Goal: Information Seeking & Learning: Learn about a topic

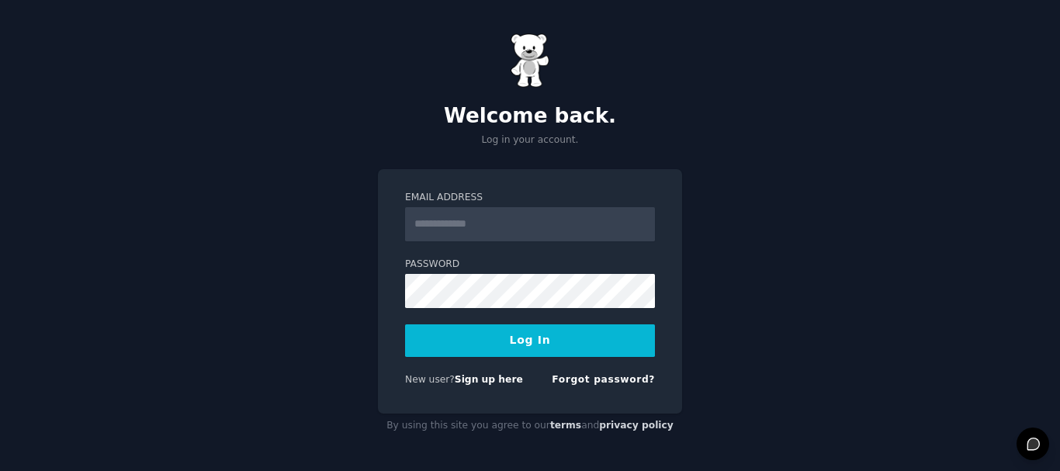
click at [487, 227] on input "Email Address" at bounding box center [530, 224] width 250 height 34
type input "**********"
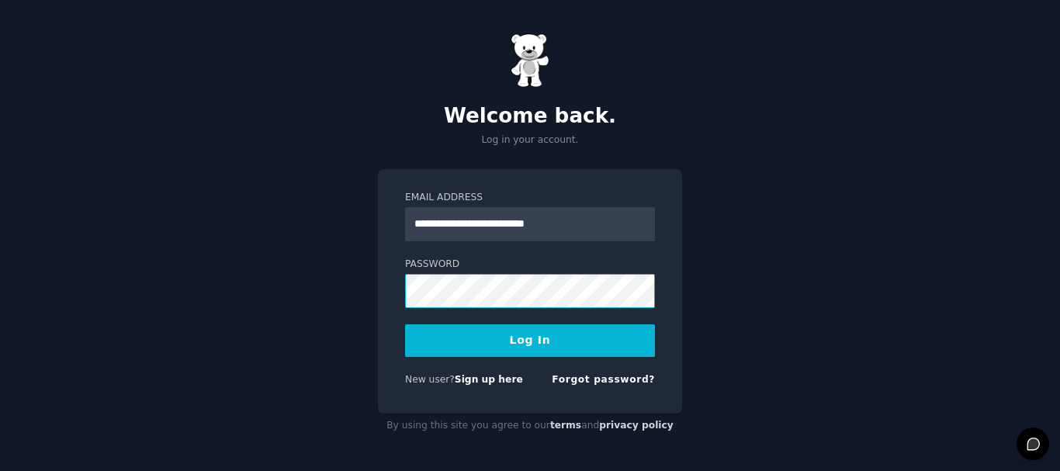
click at [405, 324] on button "Log In" at bounding box center [530, 340] width 250 height 33
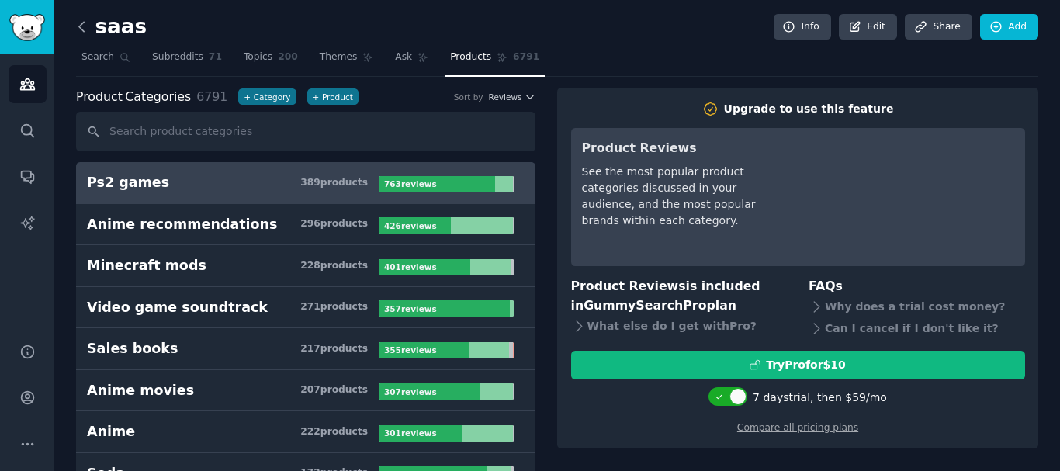
click at [85, 26] on icon at bounding box center [82, 27] width 16 height 16
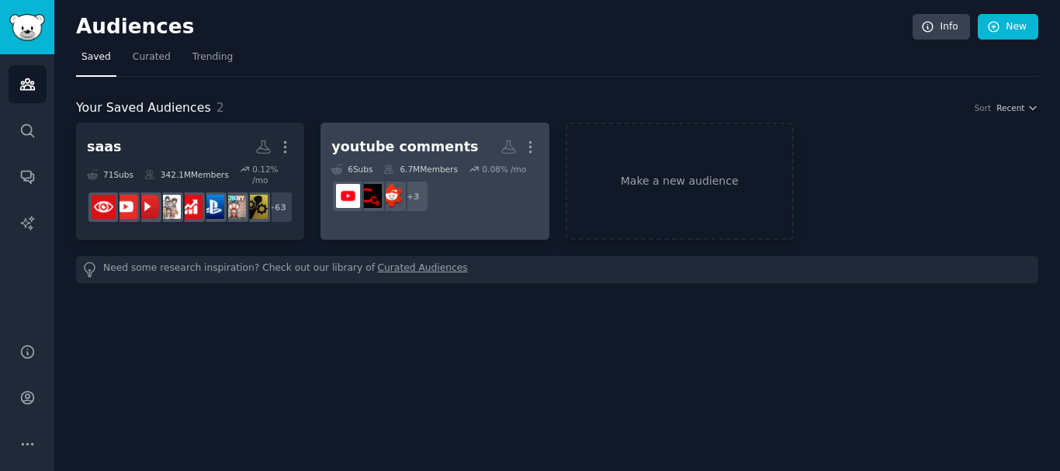
click at [496, 188] on dd "r/cursedcomments + 3" at bounding box center [434, 196] width 206 height 43
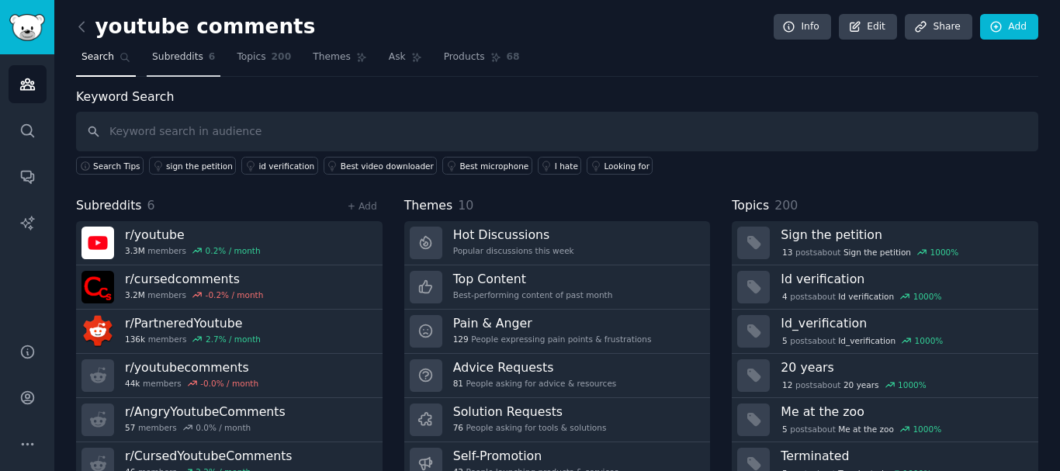
click at [184, 65] on link "Subreddits 6" at bounding box center [184, 61] width 74 height 32
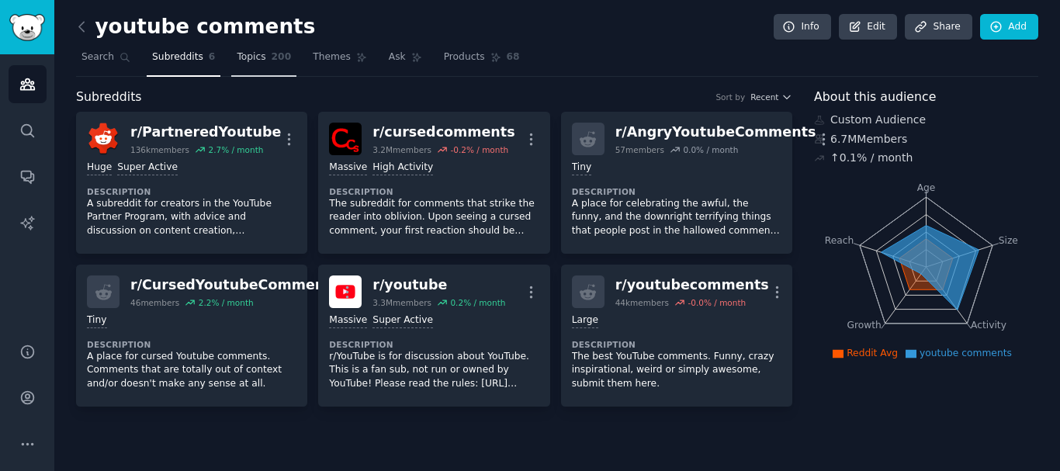
click at [237, 58] on span "Topics" at bounding box center [251, 57] width 29 height 14
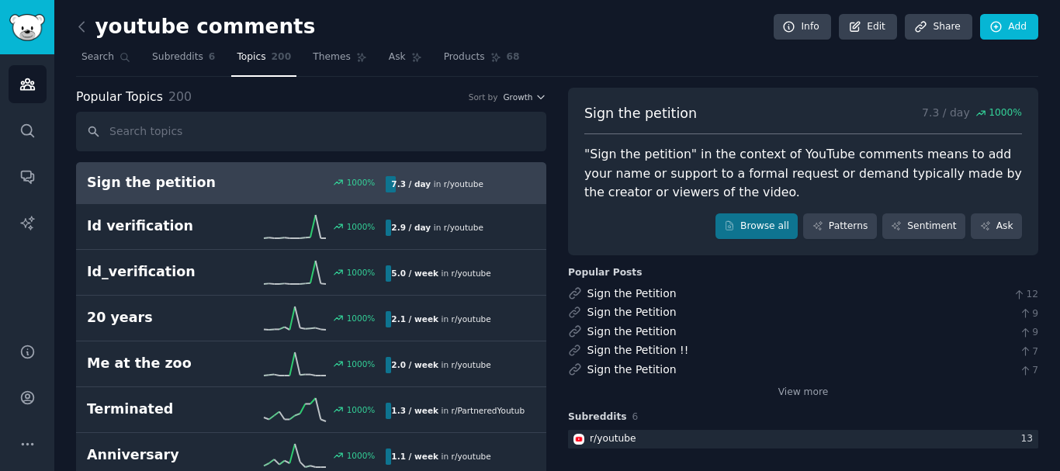
scroll to position [78, 0]
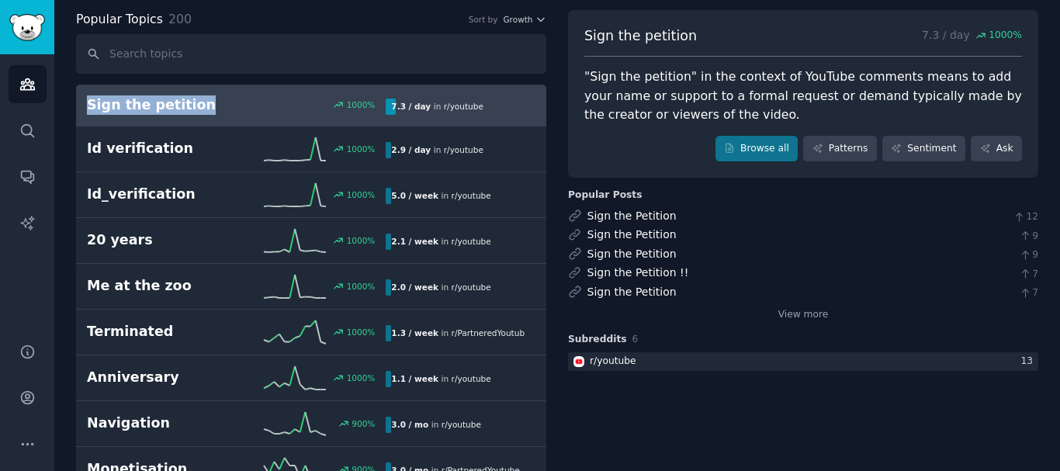
drag, startPoint x: 67, startPoint y: 102, endPoint x: 195, endPoint y: 99, distance: 128.0
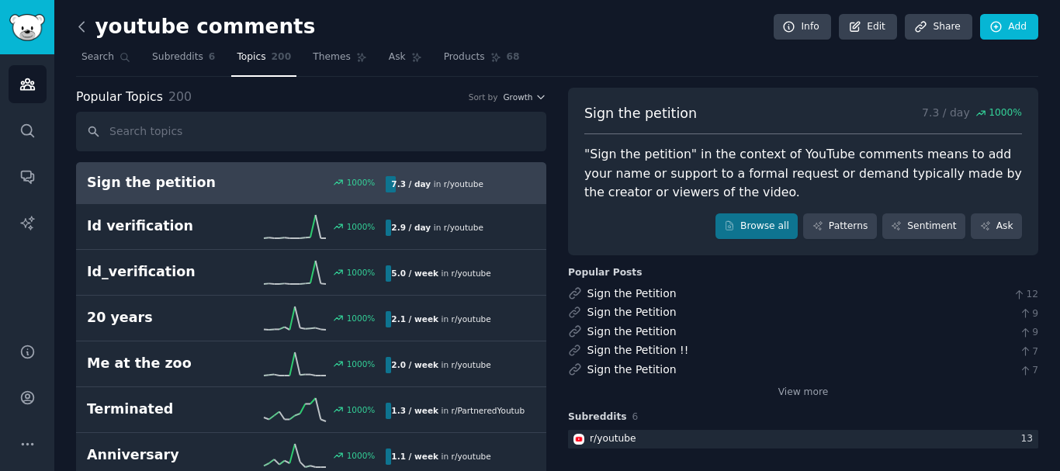
click at [86, 32] on icon at bounding box center [82, 27] width 16 height 16
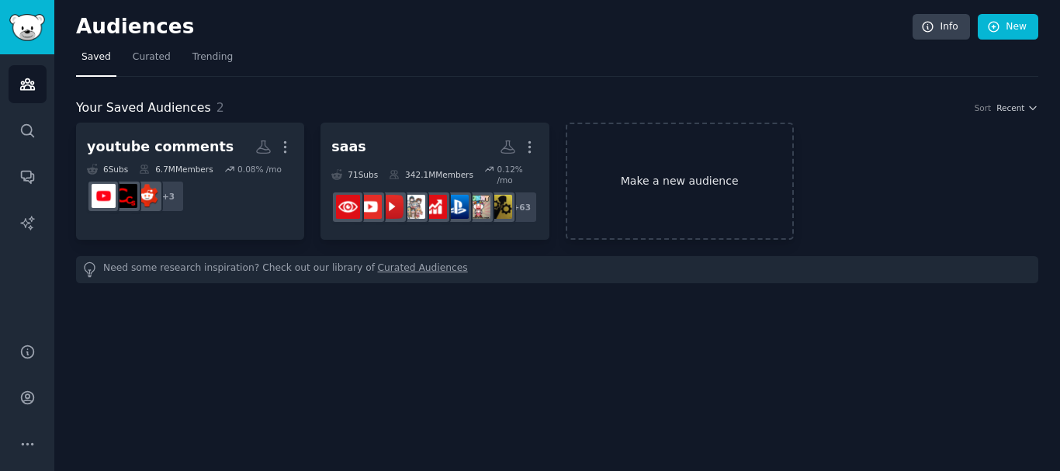
click at [655, 185] on link "Make a new audience" at bounding box center [679, 181] width 228 height 117
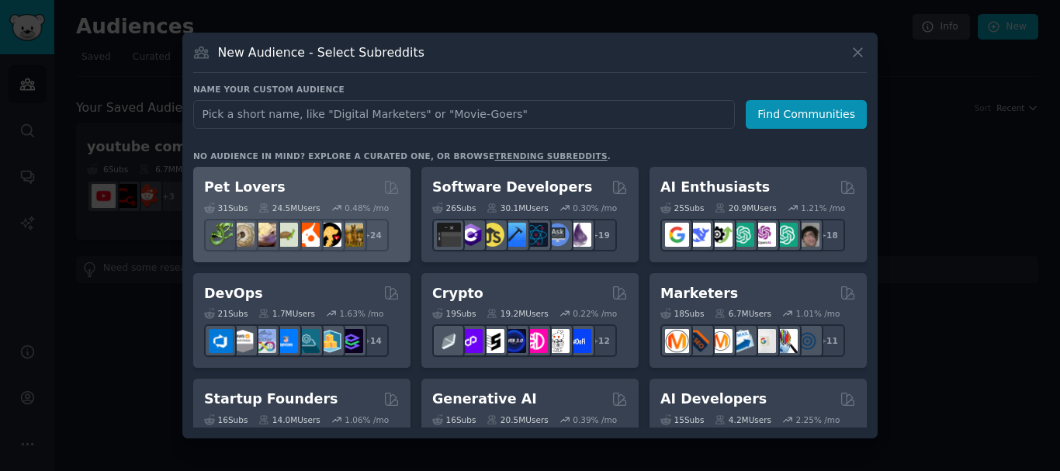
click at [327, 192] on div "Pet Lovers Curated by GummySearch" at bounding box center [301, 187] width 195 height 19
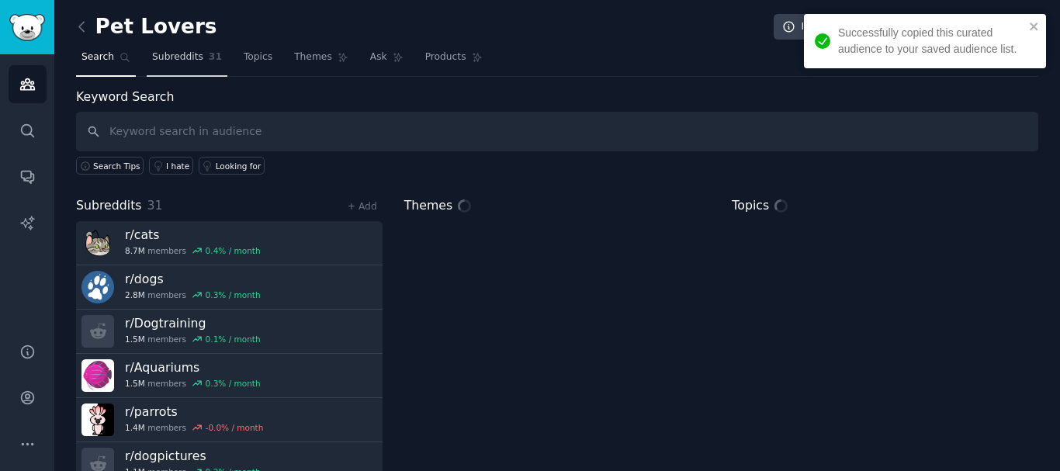
click at [187, 63] on span "Subreddits" at bounding box center [177, 57] width 51 height 14
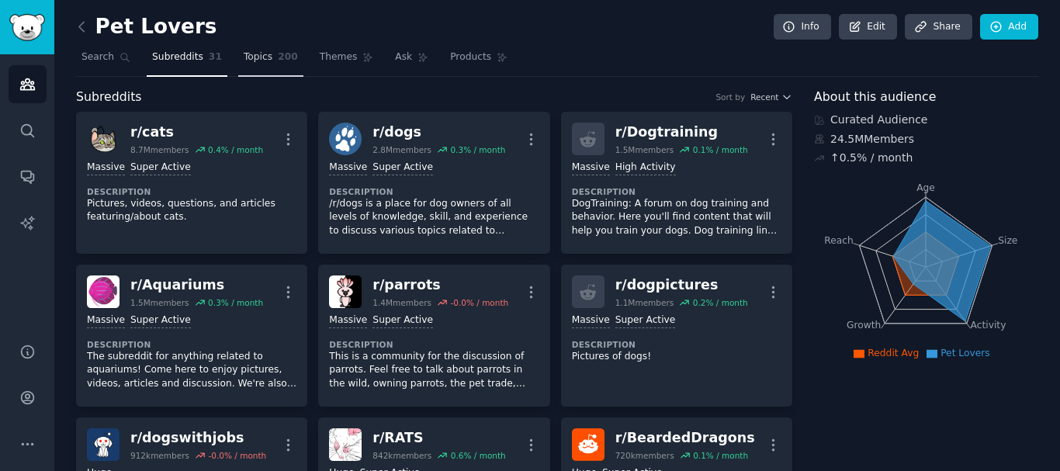
click at [254, 67] on link "Topics 200" at bounding box center [270, 61] width 65 height 32
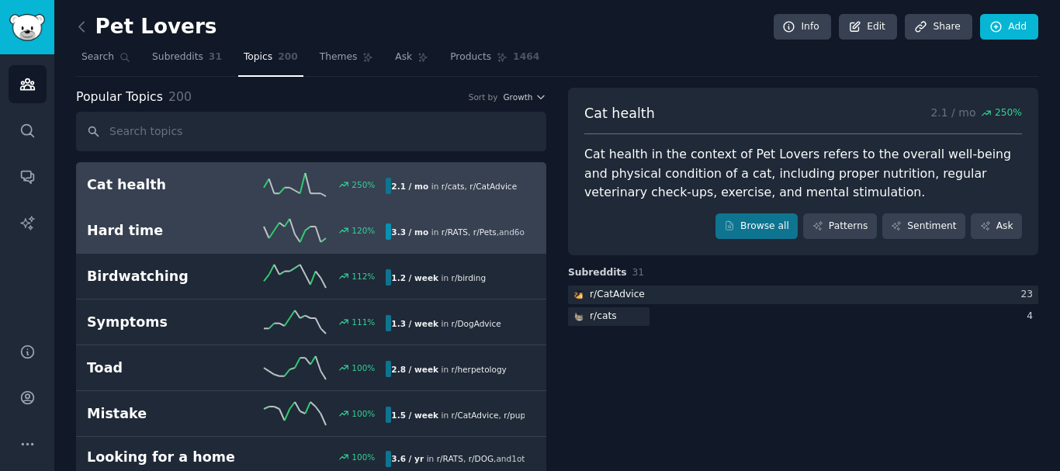
click at [189, 229] on h2 "Hard time" at bounding box center [162, 230] width 150 height 19
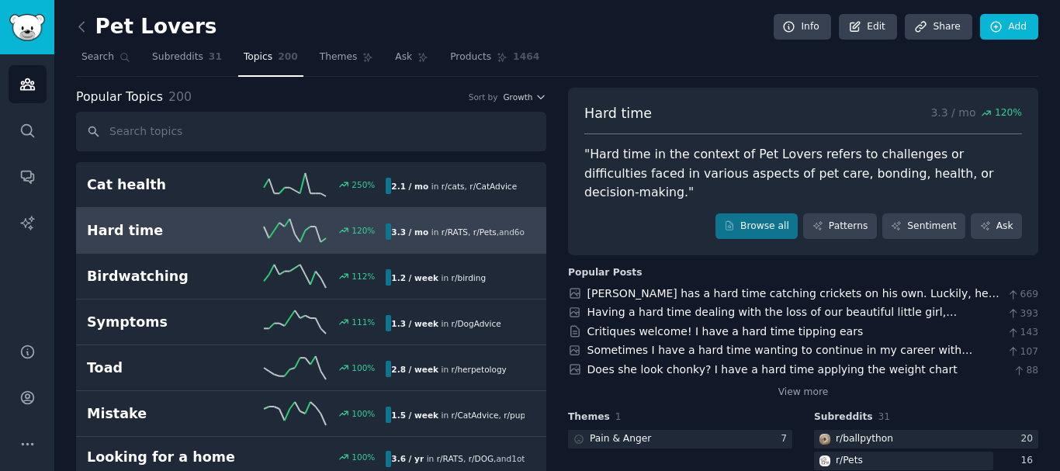
click at [649, 175] on div ""Hard time in the context of Pet Lovers refers to challenges or difficulties fa…" at bounding box center [803, 173] width 438 height 57
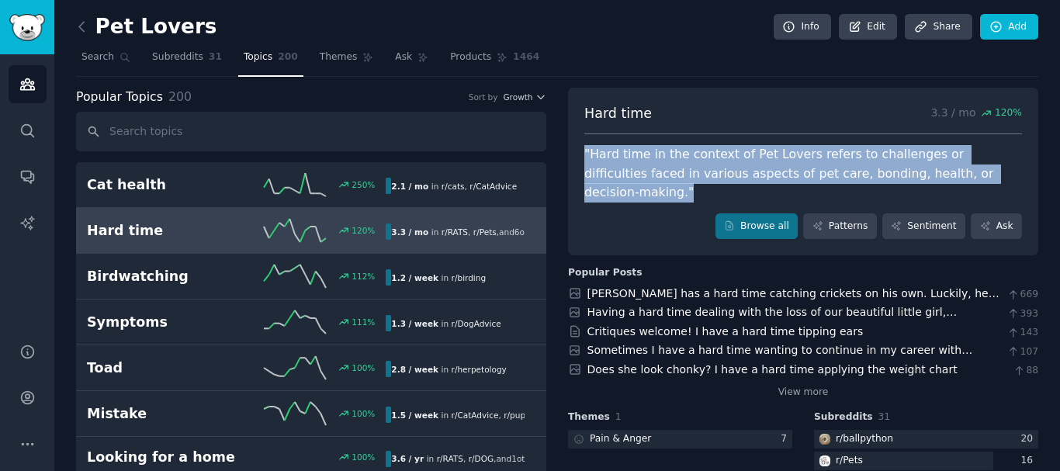
click at [649, 175] on div ""Hard time in the context of Pet Lovers refers to challenges or difficulties fa…" at bounding box center [803, 173] width 438 height 57
click at [623, 213] on div "Browse all Patterns Sentiment Ask" at bounding box center [803, 226] width 438 height 26
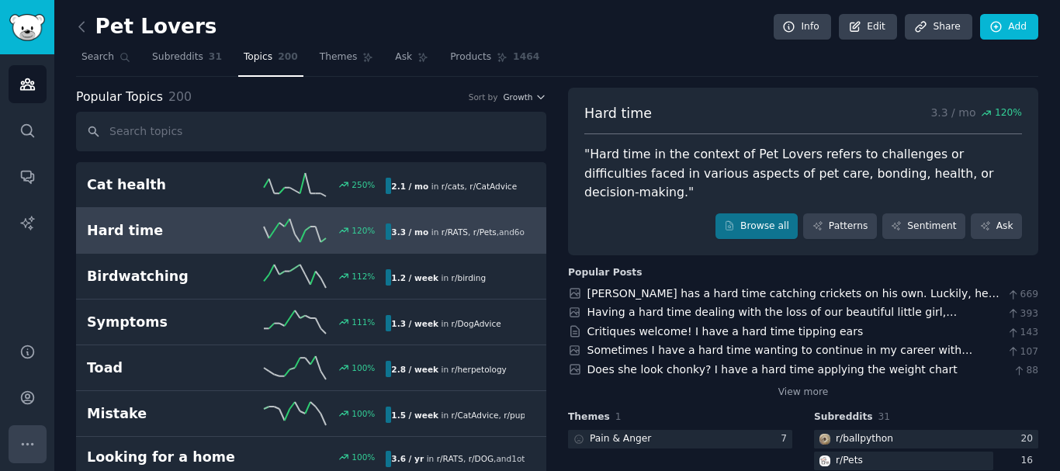
click at [37, 447] on button "More" at bounding box center [28, 444] width 38 height 38
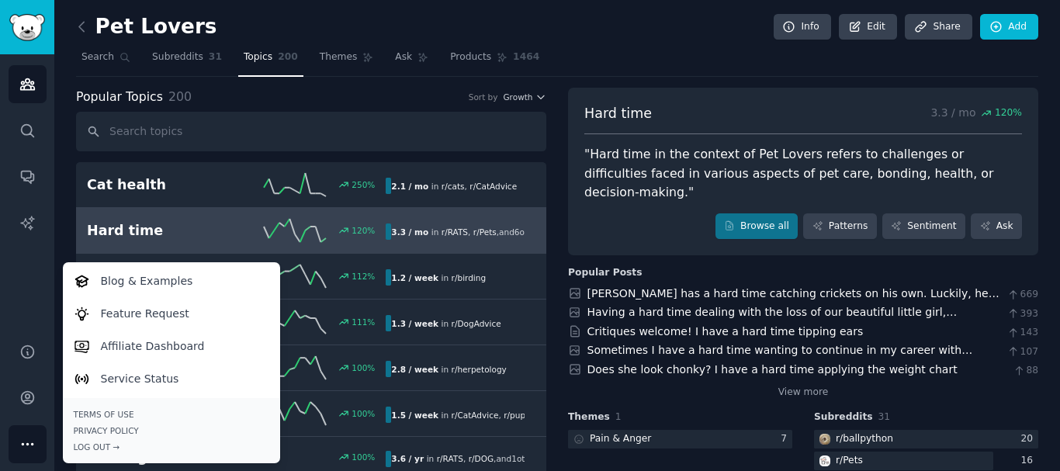
click at [0, 268] on div "Audiences Search Conversations AI Reports" at bounding box center [27, 189] width 54 height 270
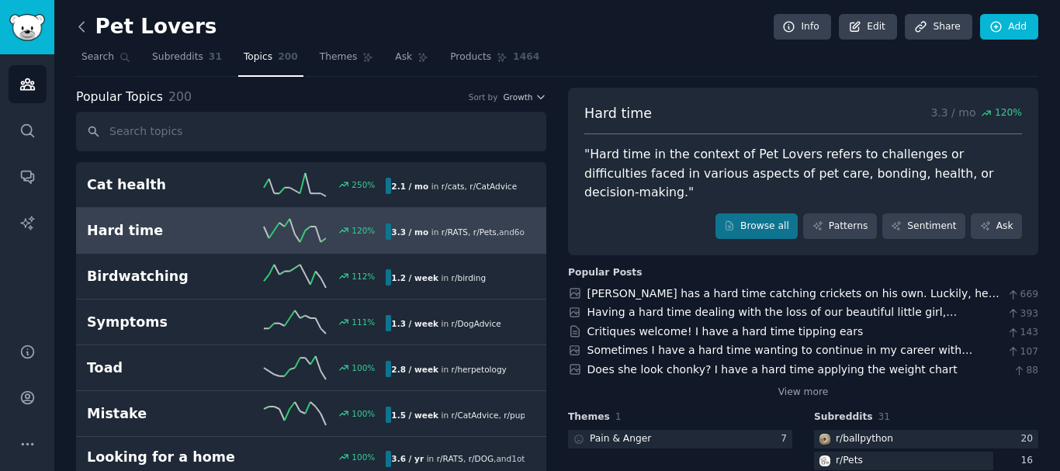
click at [84, 28] on icon at bounding box center [82, 27] width 16 height 16
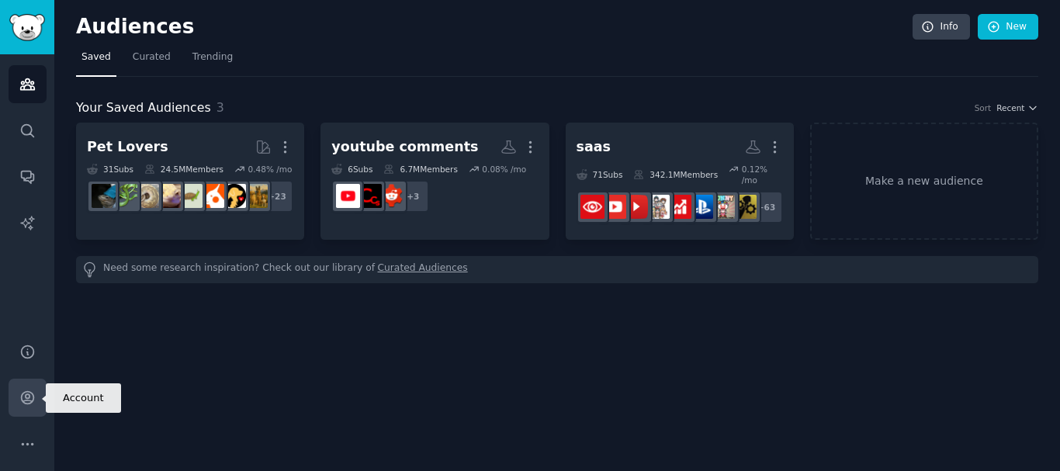
click at [21, 411] on link "Account" at bounding box center [28, 398] width 38 height 38
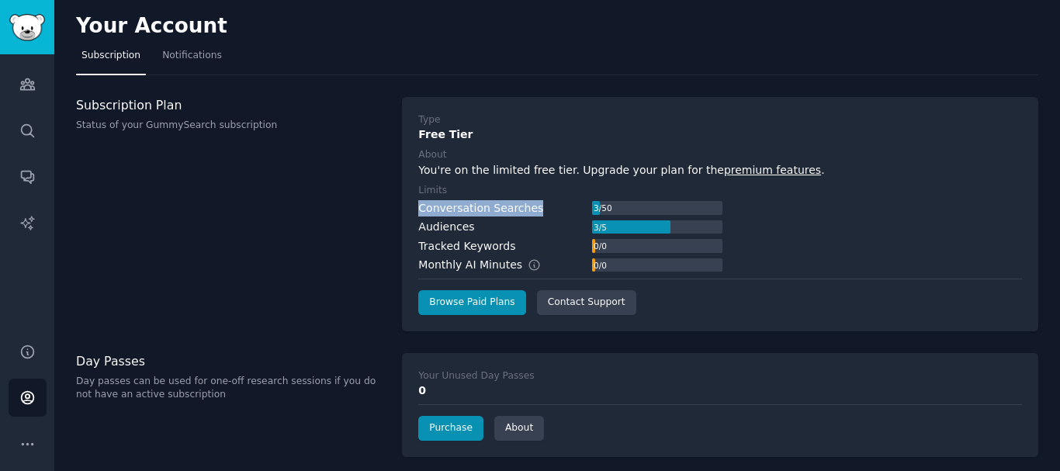
drag, startPoint x: 536, startPoint y: 209, endPoint x: 419, endPoint y: 208, distance: 117.1
click at [419, 208] on div "Conversation Searches 3 / 50" at bounding box center [570, 208] width 304 height 16
drag, startPoint x: 472, startPoint y: 225, endPoint x: 410, endPoint y: 225, distance: 62.1
click at [410, 225] on div "Type Free Tier About You're on the limited free tier. Upgrade your plan for the…" at bounding box center [720, 214] width 636 height 234
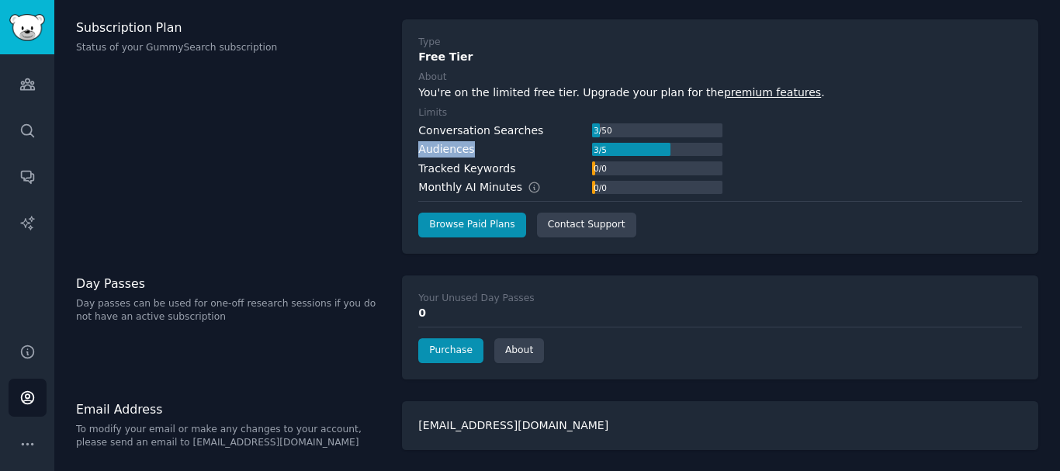
scroll to position [78, 0]
click at [450, 349] on link "Purchase" at bounding box center [450, 349] width 65 height 25
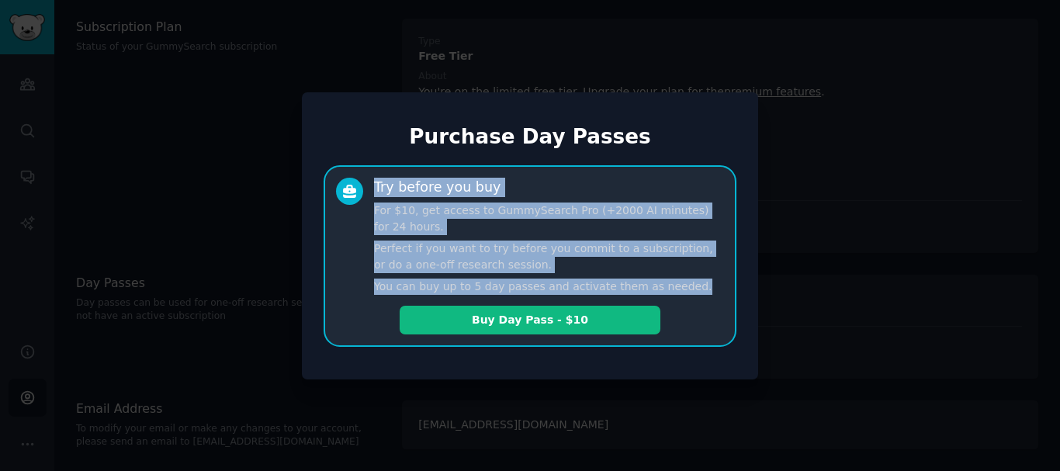
drag, startPoint x: 377, startPoint y: 182, endPoint x: 673, endPoint y: 285, distance: 313.0
click at [673, 285] on div "Try before you buy For $10, get access to GummySearch Pro (+2000 AI minutes) fo…" at bounding box center [549, 236] width 350 height 117
click at [541, 236] on div "Try before you buy For $10, get access to GummySearch Pro (+2000 AI minutes) fo…" at bounding box center [549, 236] width 350 height 117
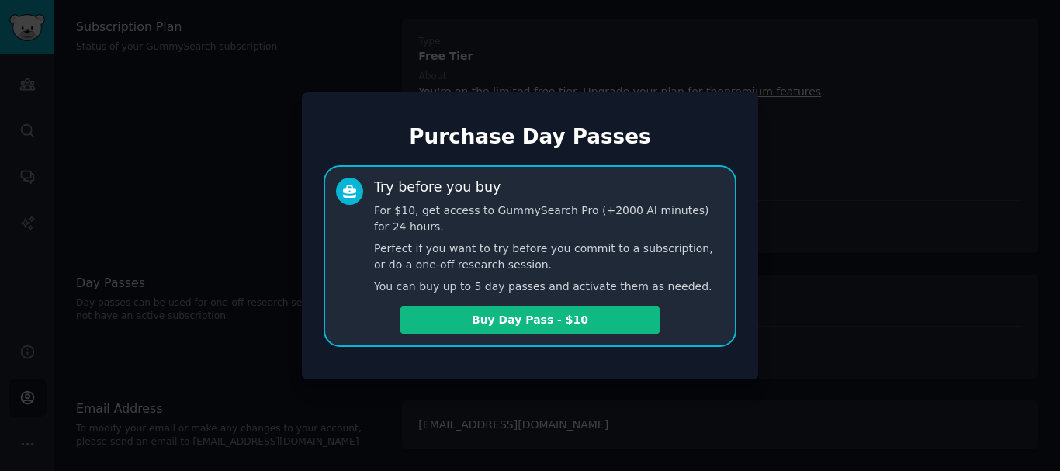
click at [242, 139] on div at bounding box center [530, 235] width 1060 height 471
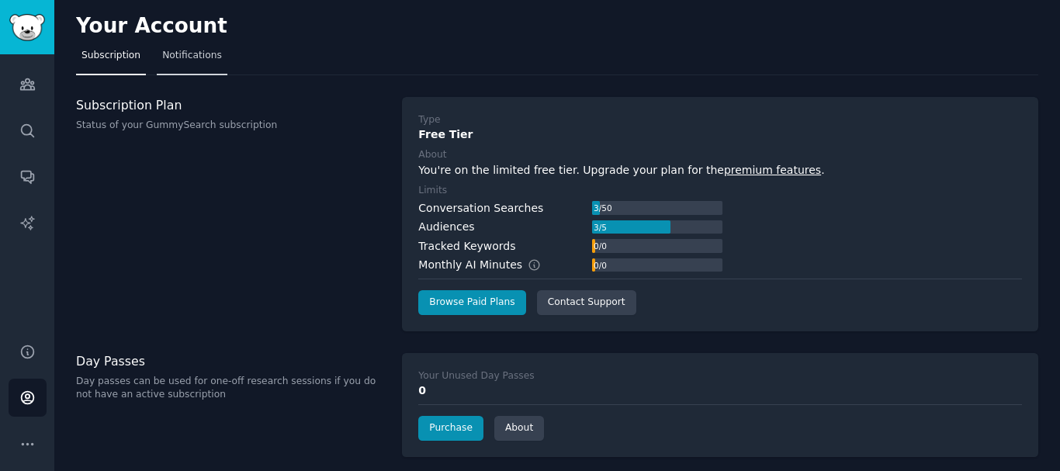
click at [188, 48] on link "Notifications" at bounding box center [192, 59] width 71 height 32
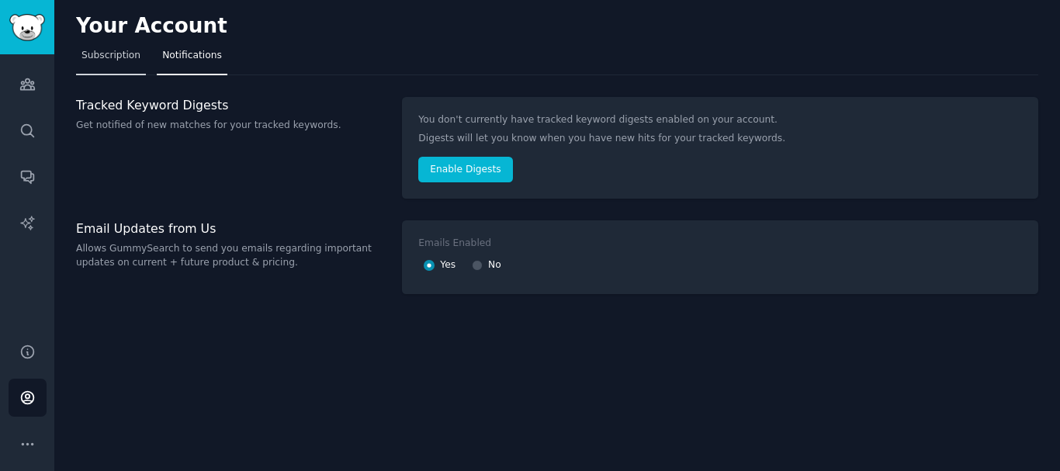
click at [118, 66] on link "Subscription" at bounding box center [111, 59] width 70 height 32
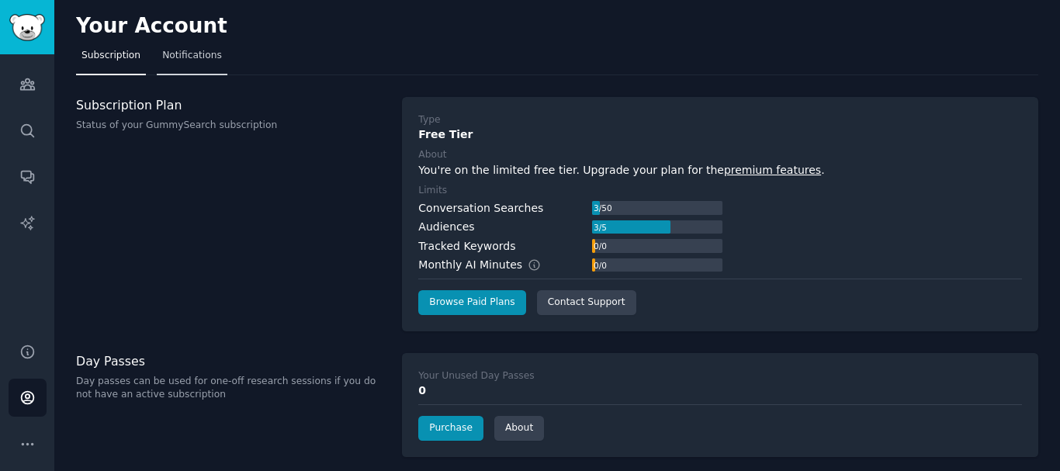
click at [195, 54] on span "Notifications" at bounding box center [192, 56] width 60 height 14
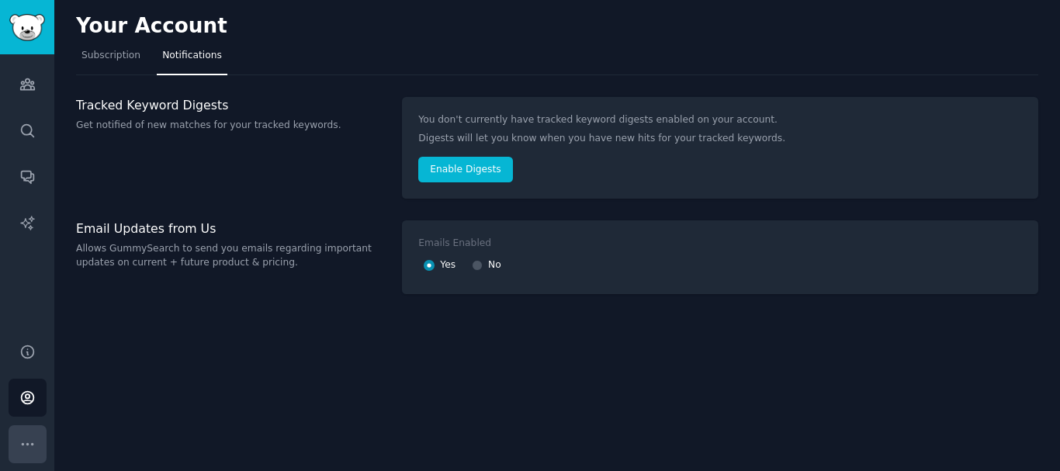
click at [25, 447] on icon "Sidebar" at bounding box center [27, 444] width 16 height 16
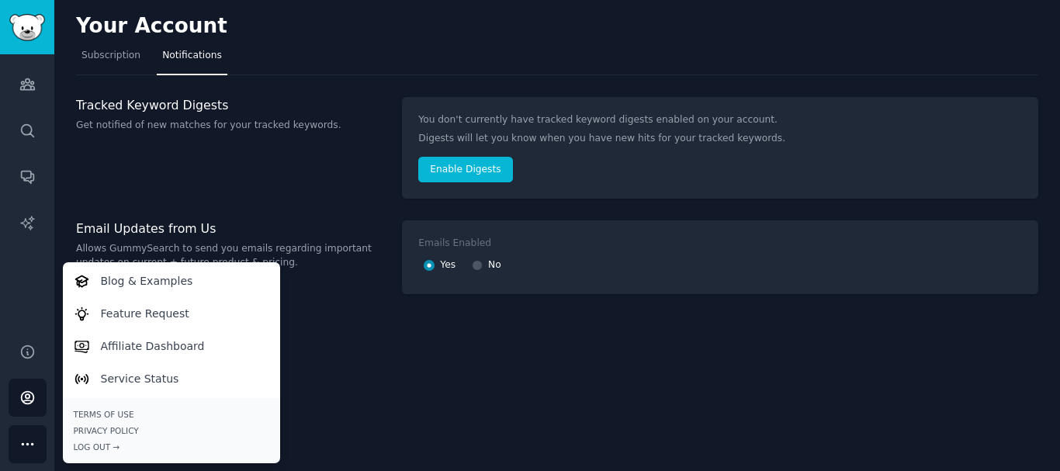
click at [7, 251] on div "Audiences Search Conversations AI Reports" at bounding box center [27, 189] width 54 height 270
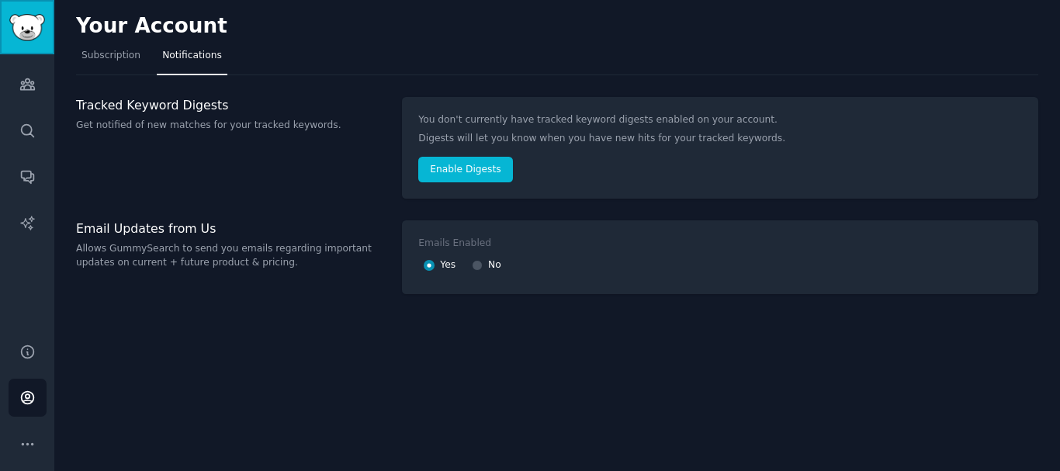
click at [25, 47] on link "Sidebar" at bounding box center [27, 27] width 54 height 54
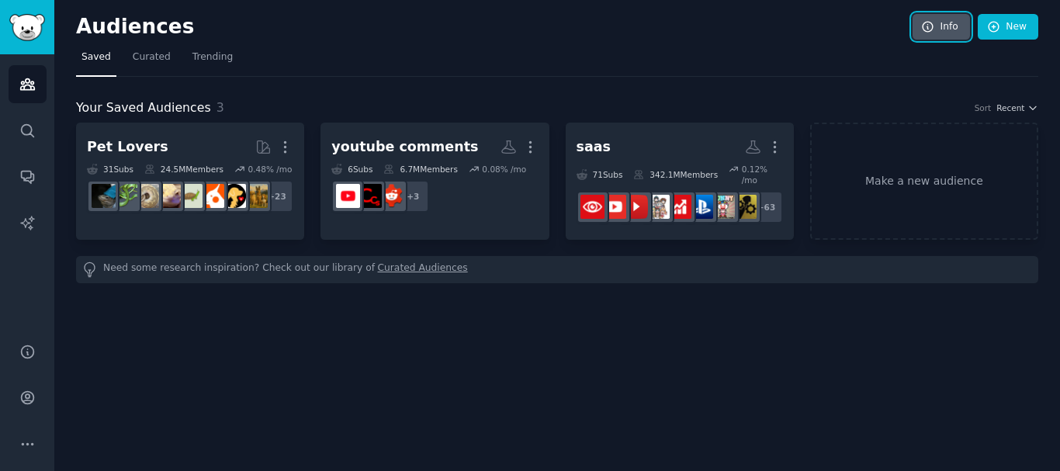
click at [956, 31] on link "Info" at bounding box center [940, 27] width 57 height 26
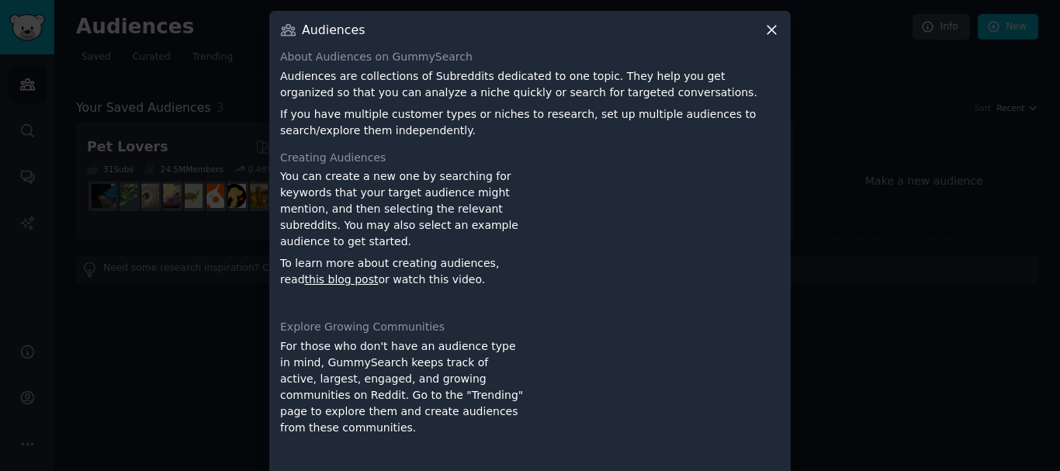
click at [768, 28] on icon at bounding box center [771, 30] width 9 height 9
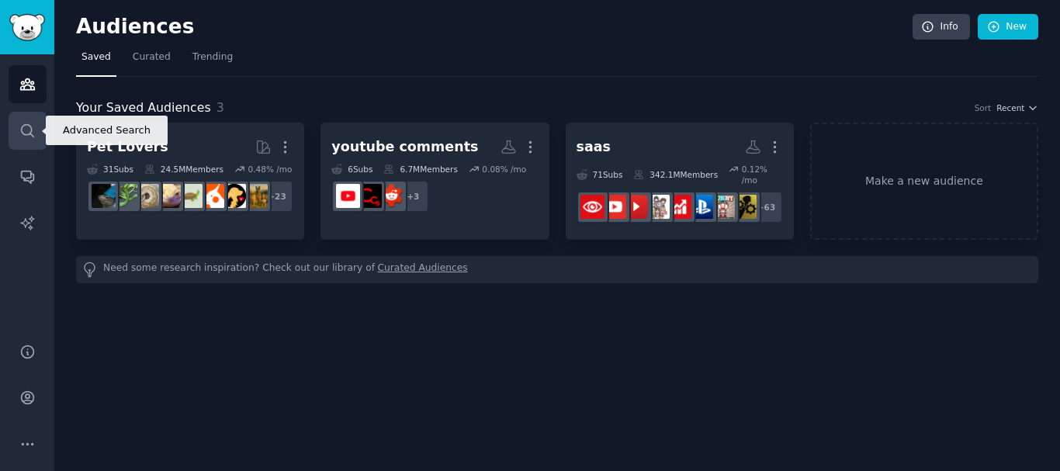
click at [30, 141] on link "Search" at bounding box center [28, 131] width 38 height 38
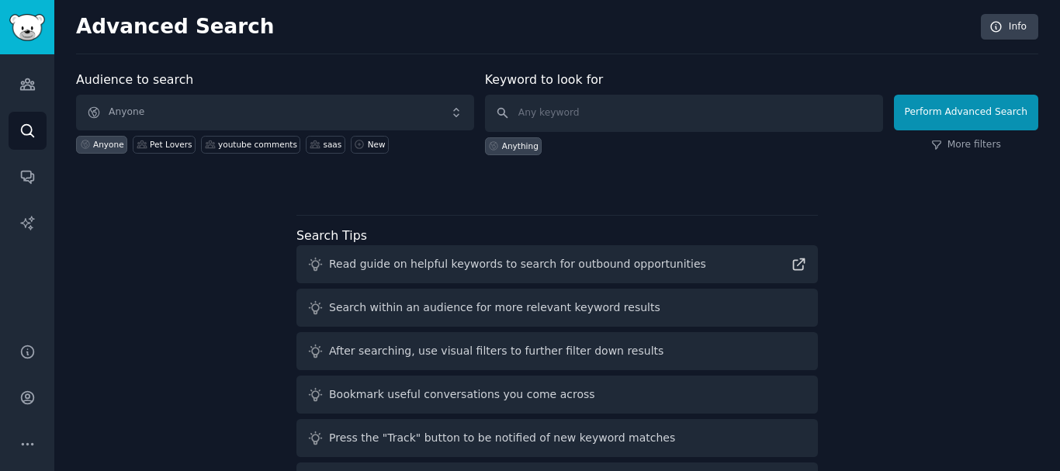
click at [995, 40] on div "Advanced Search Info" at bounding box center [557, 34] width 962 height 40
click at [29, 186] on link "Conversations" at bounding box center [28, 176] width 38 height 38
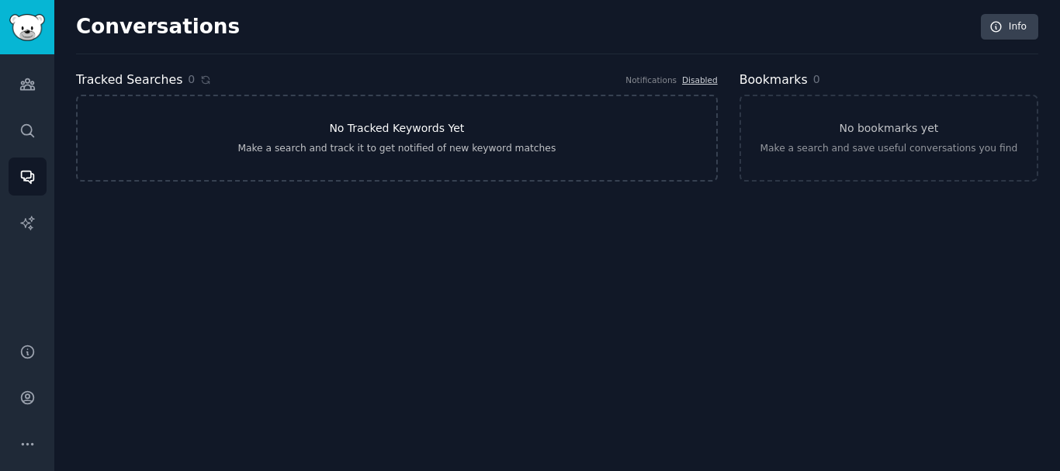
click at [457, 137] on link "No Tracked Keywords Yet Make a search and track it to get notified of new keywo…" at bounding box center [397, 138] width 642 height 87
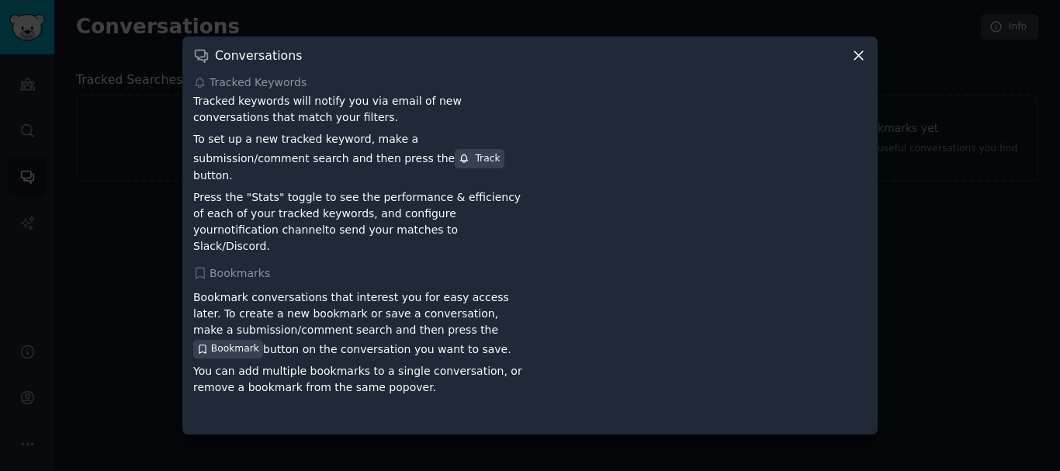
click at [861, 60] on icon at bounding box center [858, 55] width 9 height 9
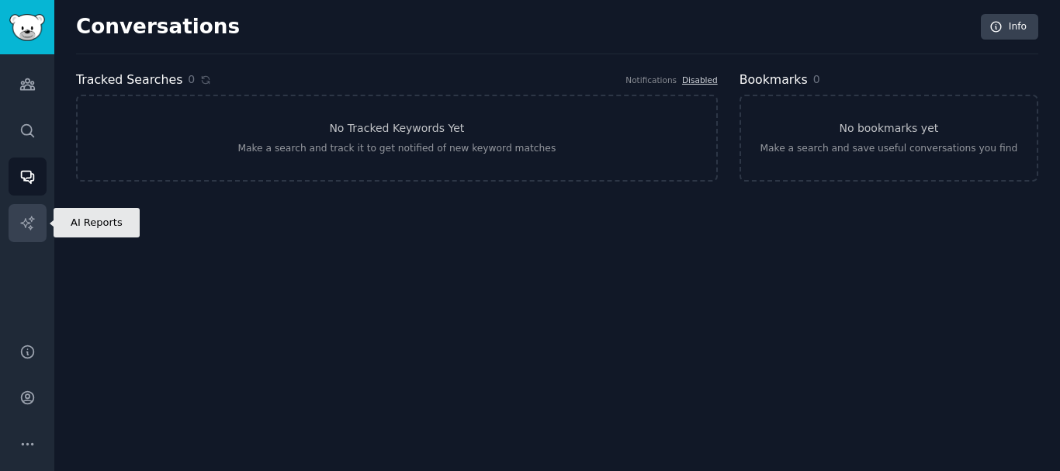
click at [26, 224] on icon "Sidebar" at bounding box center [26, 222] width 13 height 13
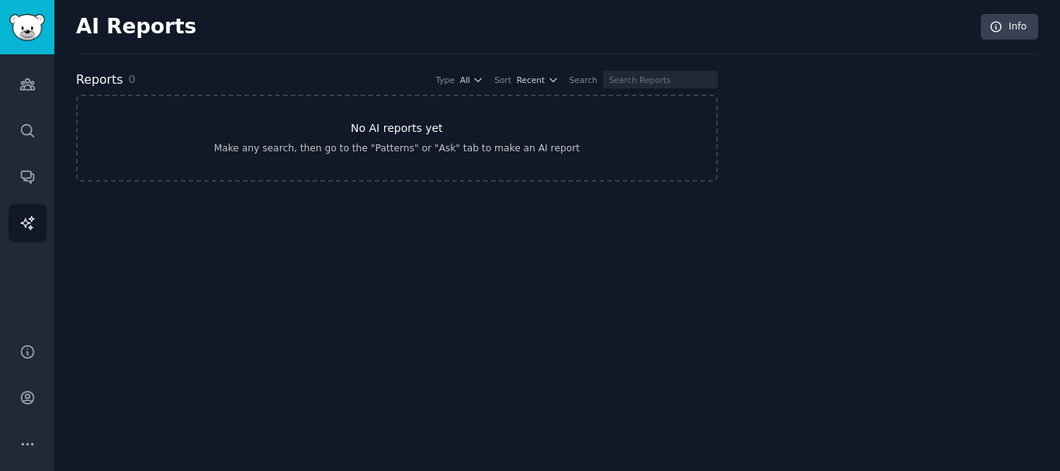
click at [409, 121] on h3 "No AI reports yet" at bounding box center [397, 128] width 92 height 16
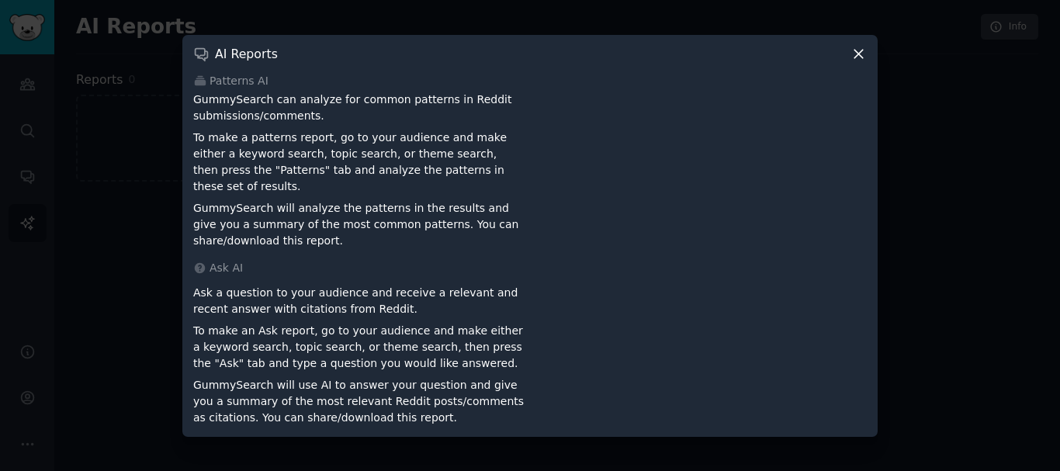
click at [856, 58] on icon at bounding box center [858, 54] width 9 height 9
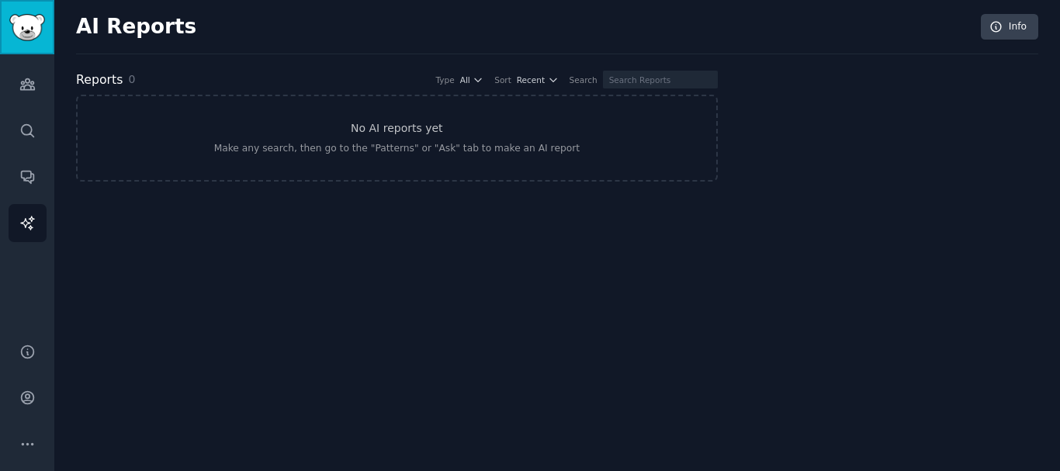
click at [29, 33] on img "Sidebar" at bounding box center [27, 27] width 36 height 27
